Goal: Task Accomplishment & Management: Check status

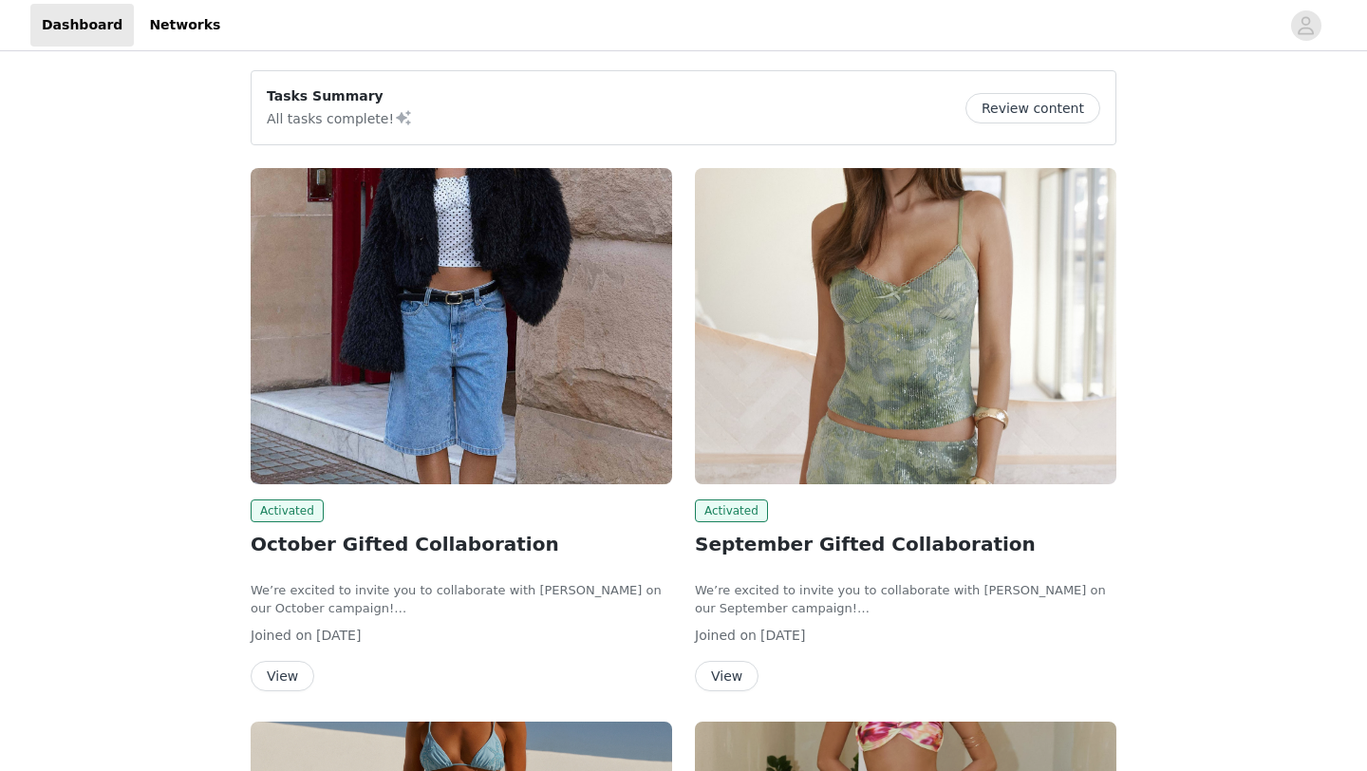
click at [283, 669] on button "View" at bounding box center [283, 676] width 64 height 30
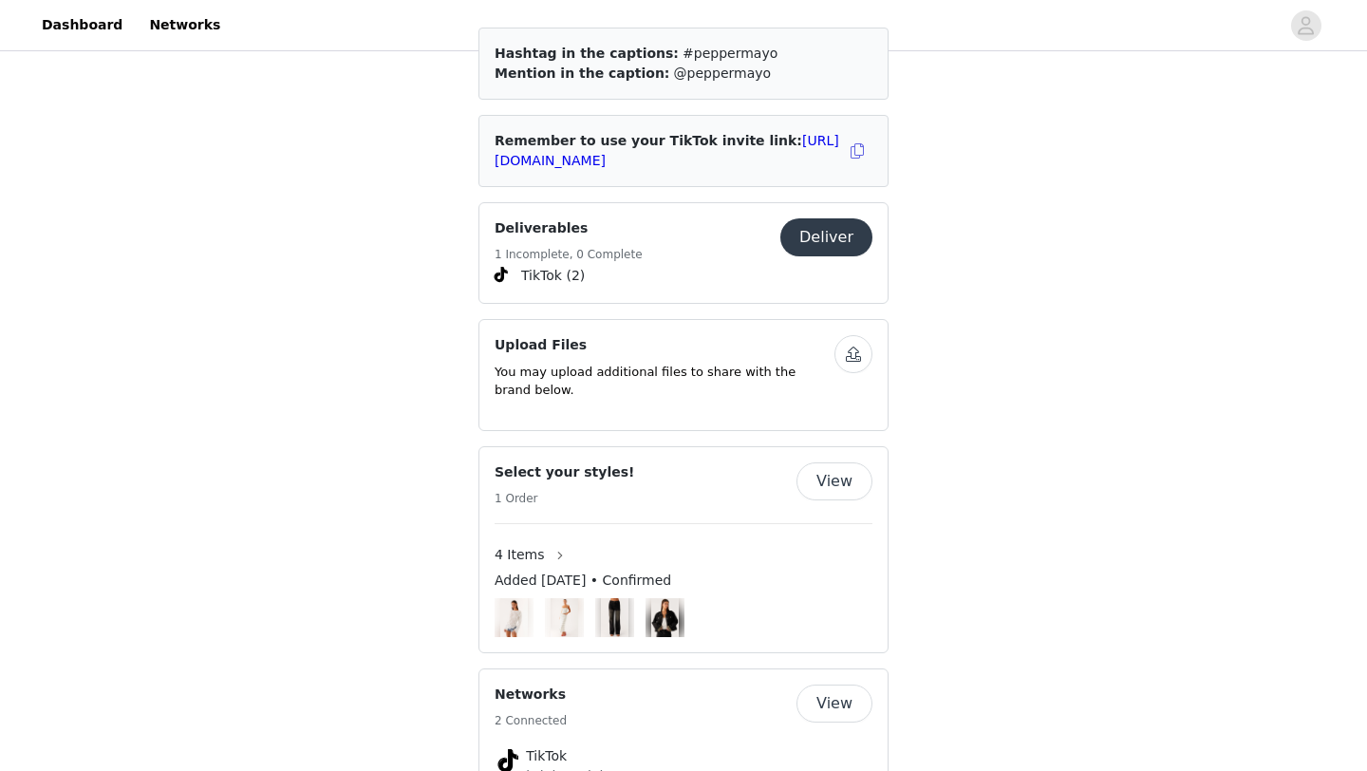
scroll to position [1195, 0]
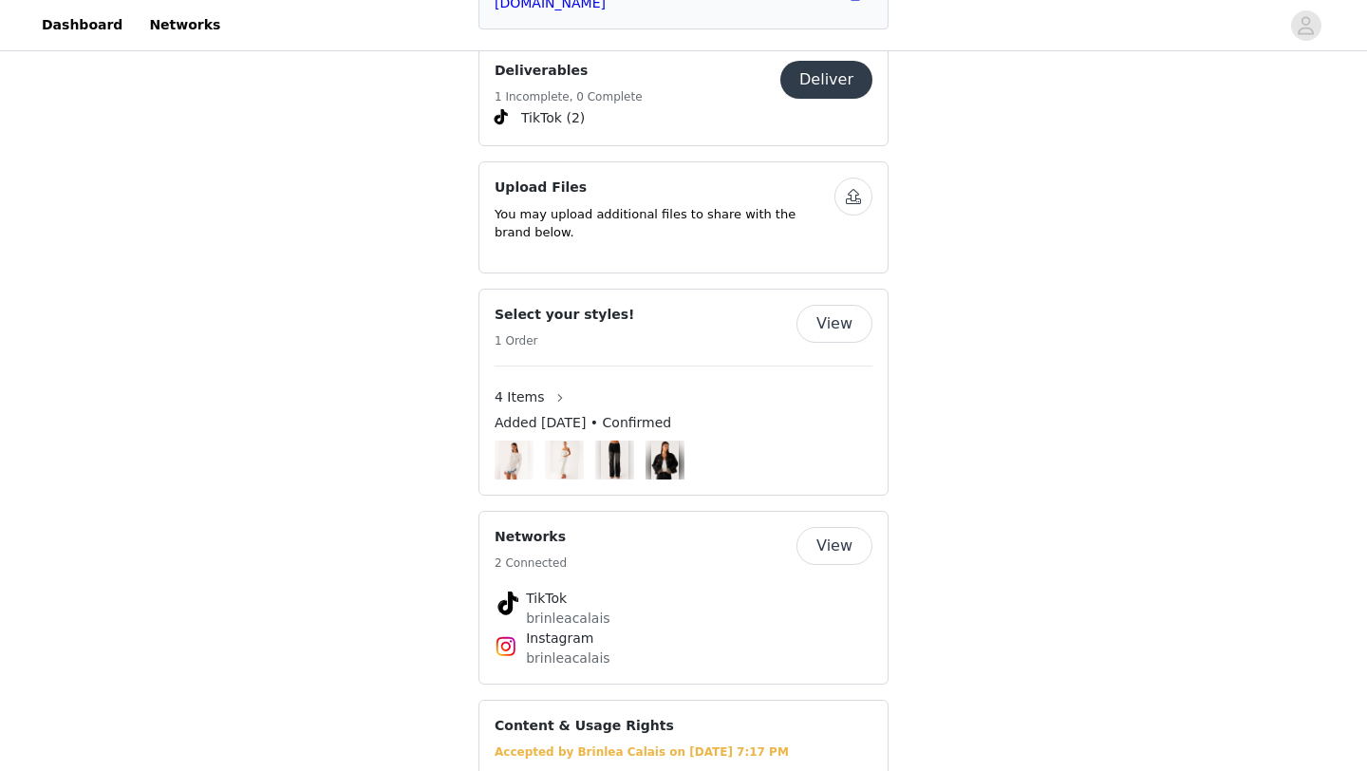
click at [512, 441] on img at bounding box center [514, 460] width 28 height 39
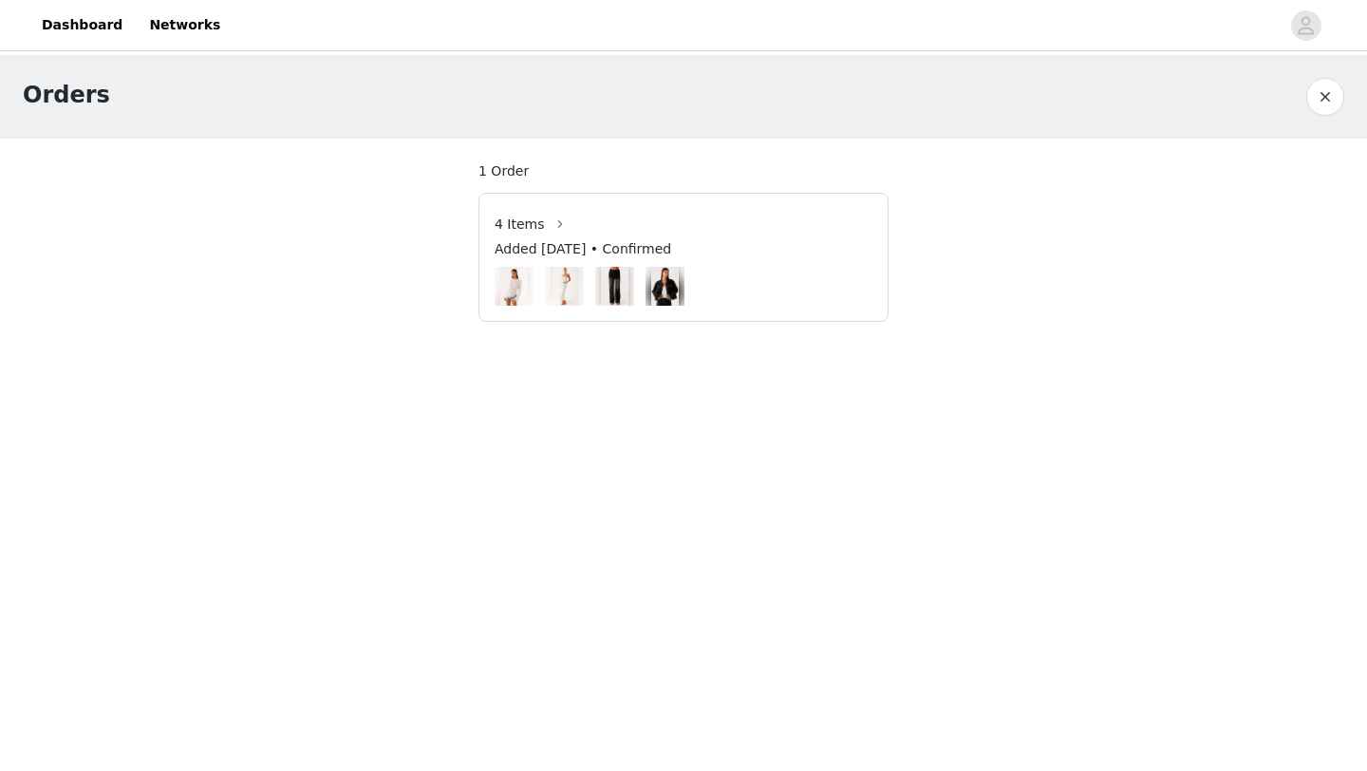
click at [535, 309] on article "4 Items Added [DATE] • Confirmed" at bounding box center [683, 257] width 410 height 129
click at [534, 197] on article "4 Items Added [DATE] • Confirmed" at bounding box center [683, 257] width 410 height 129
click at [534, 209] on div "4 Items" at bounding box center [535, 224] width 81 height 30
click at [534, 234] on div "4 Items" at bounding box center [535, 224] width 81 height 30
click at [535, 220] on span "4 Items" at bounding box center [520, 225] width 50 height 20
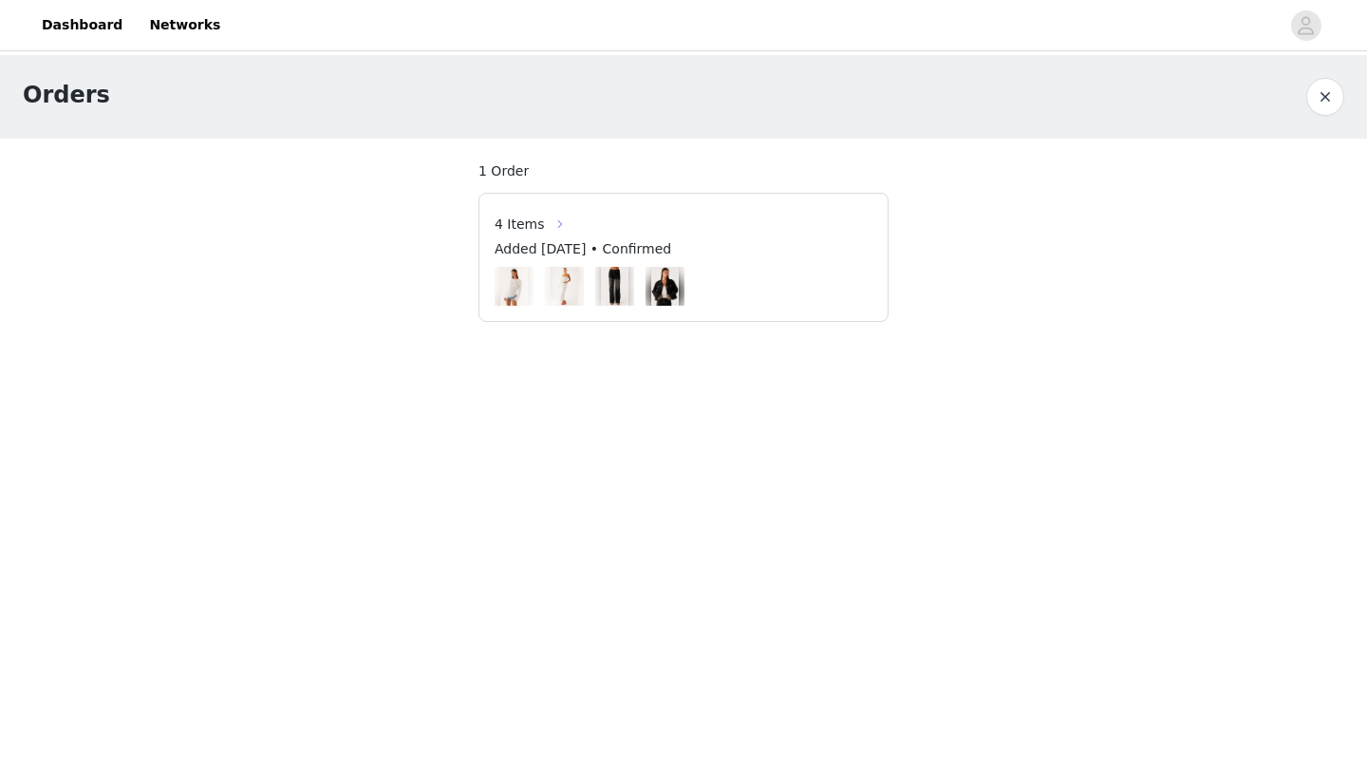
click at [554, 216] on button "button" at bounding box center [560, 224] width 30 height 30
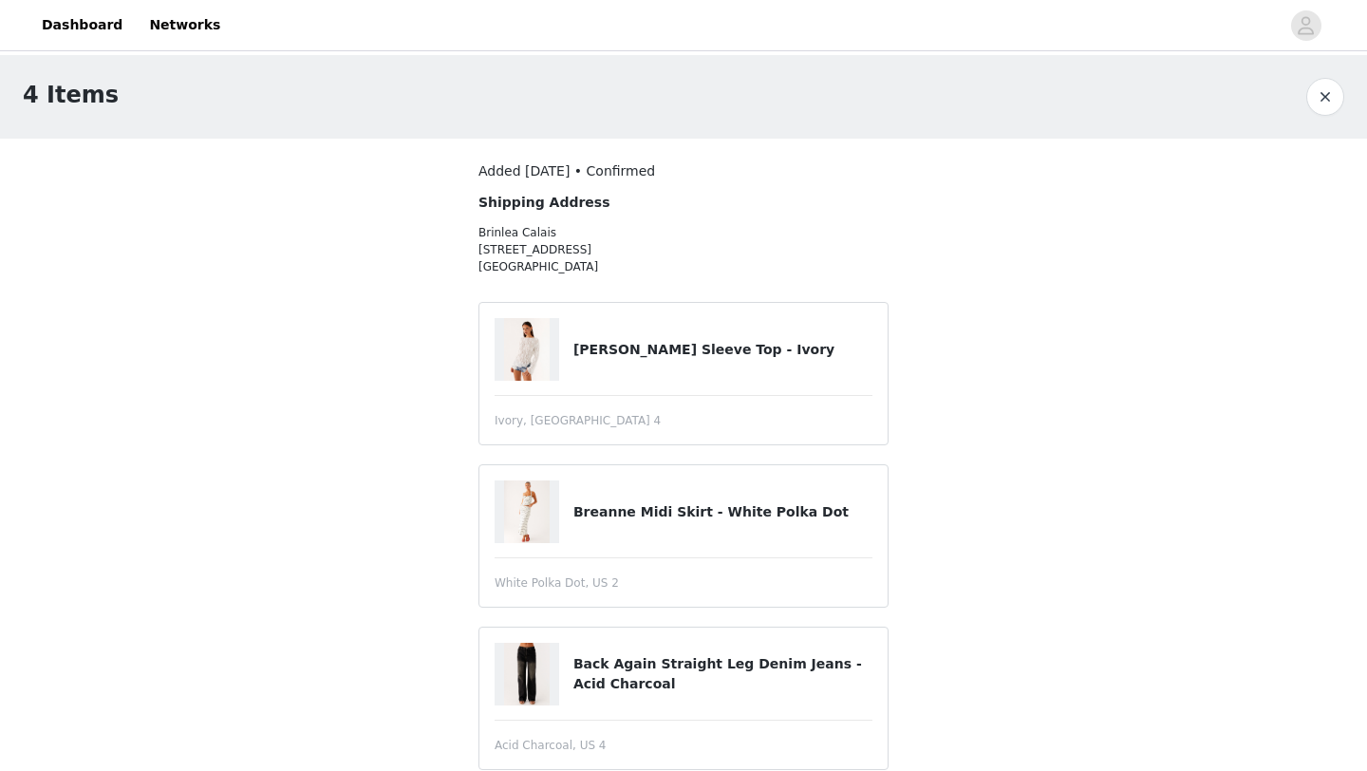
click at [529, 352] on img at bounding box center [527, 349] width 46 height 63
click at [642, 349] on h4 "[PERSON_NAME] Sleeve Top - Ivory" at bounding box center [722, 350] width 299 height 20
drag, startPoint x: 772, startPoint y: 357, endPoint x: 573, endPoint y: 351, distance: 198.5
click at [573, 351] on h4 "[PERSON_NAME] Sleeve Top - Ivory" at bounding box center [722, 350] width 299 height 20
copy h4 "[PERSON_NAME] Sleeve Top - Ivory"
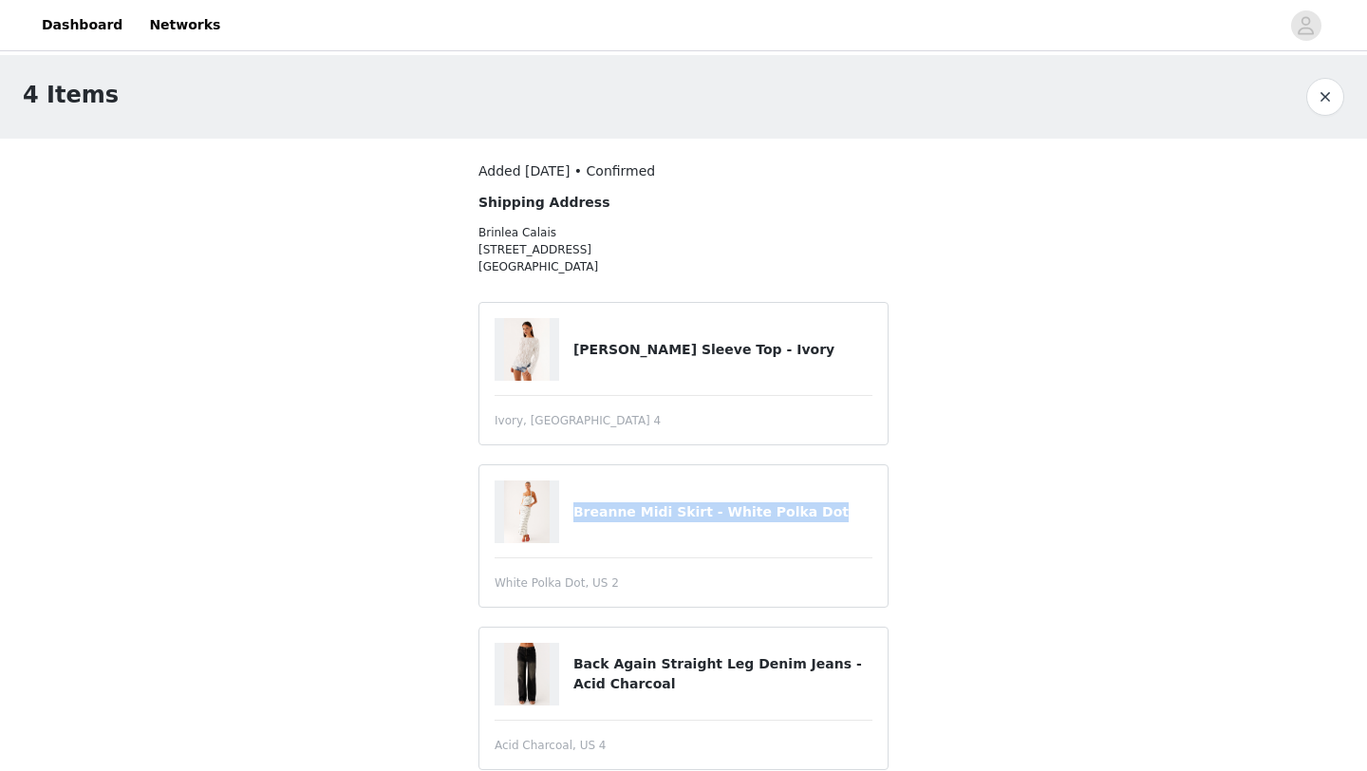
drag, startPoint x: 836, startPoint y: 513, endPoint x: 589, endPoint y: 497, distance: 248.3
click at [588, 496] on div "Breanne Midi Skirt - White Polka Dot" at bounding box center [684, 511] width 378 height 63
copy h4 "Breanne Midi Skirt - White Polka Dot"
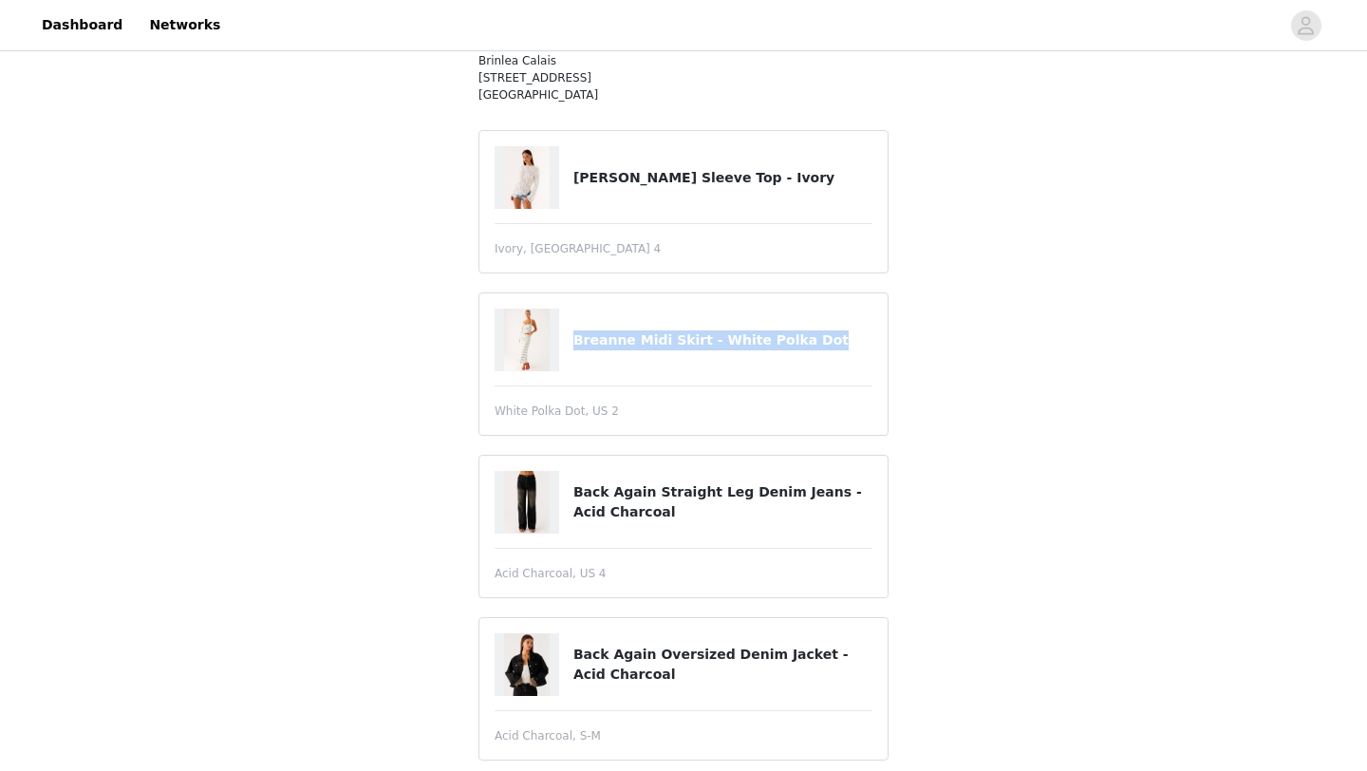
scroll to position [203, 0]
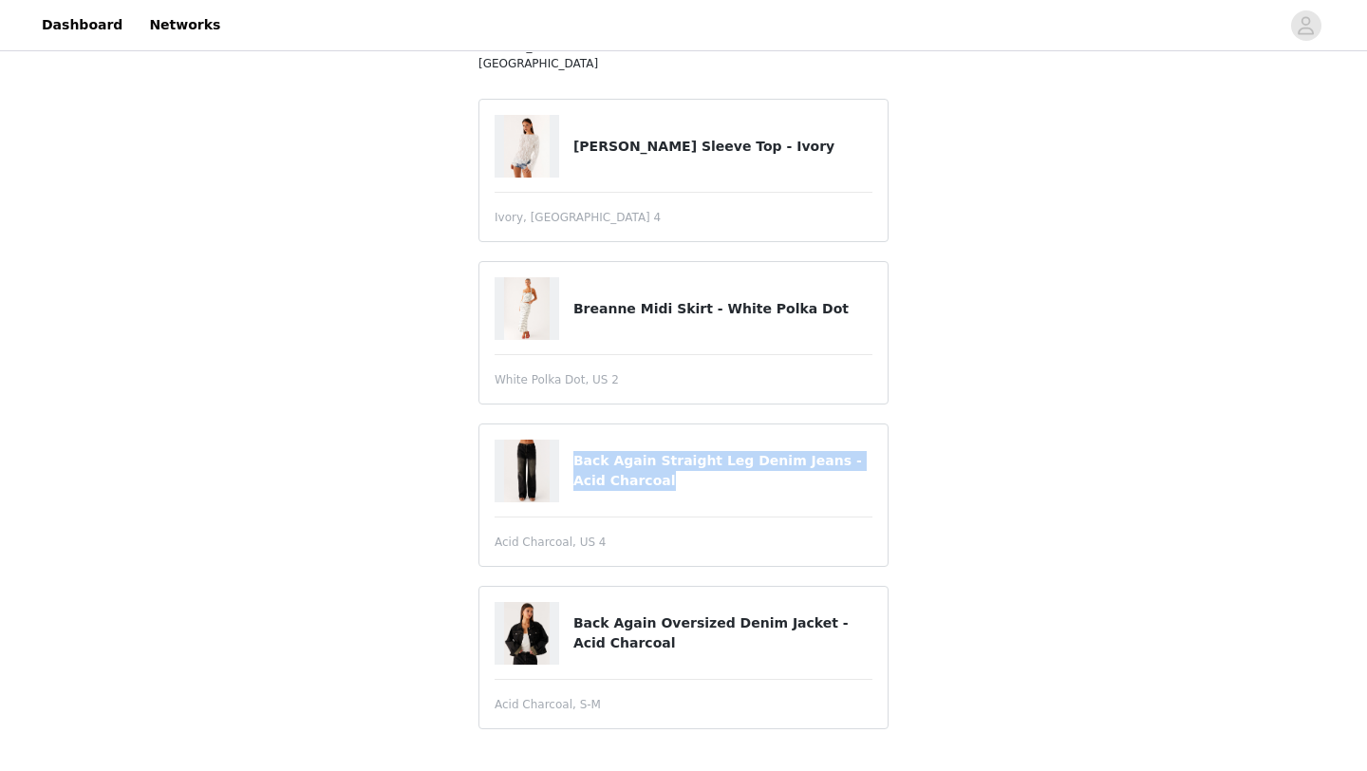
drag, startPoint x: 643, startPoint y: 487, endPoint x: 572, endPoint y: 443, distance: 82.7
click at [572, 443] on div "Back Again Straight Leg Denim Jeans - Acid Charcoal" at bounding box center [684, 471] width 378 height 63
copy div "Back Again Straight Leg Denim Jeans - Acid Charcoal"
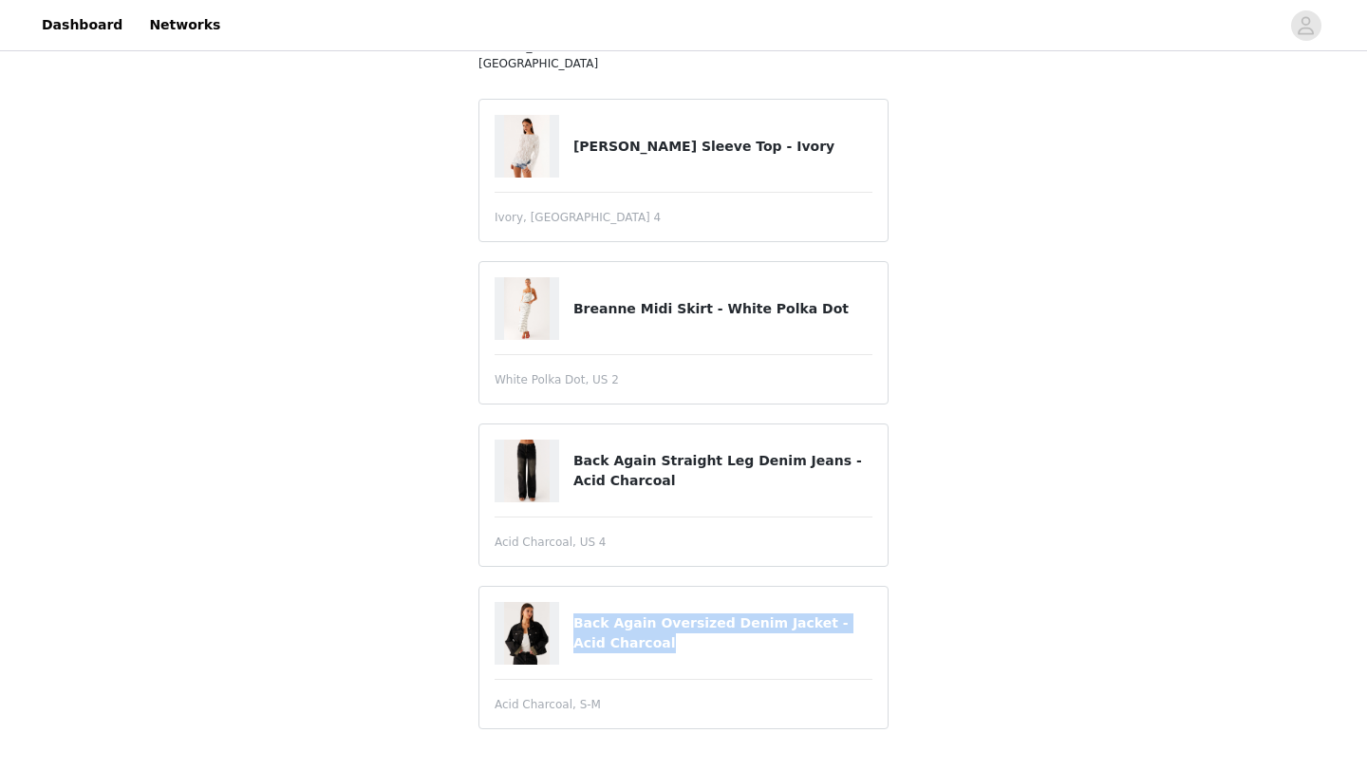
drag, startPoint x: 631, startPoint y: 635, endPoint x: 561, endPoint y: 610, distance: 74.5
click at [562, 610] on div "Back Again Oversized Denim Jacket - Acid Charcoal" at bounding box center [684, 633] width 378 height 63
copy div "Back Again Oversized Denim Jacket - Acid Charcoal"
